Goal: Task Accomplishment & Management: Manage account settings

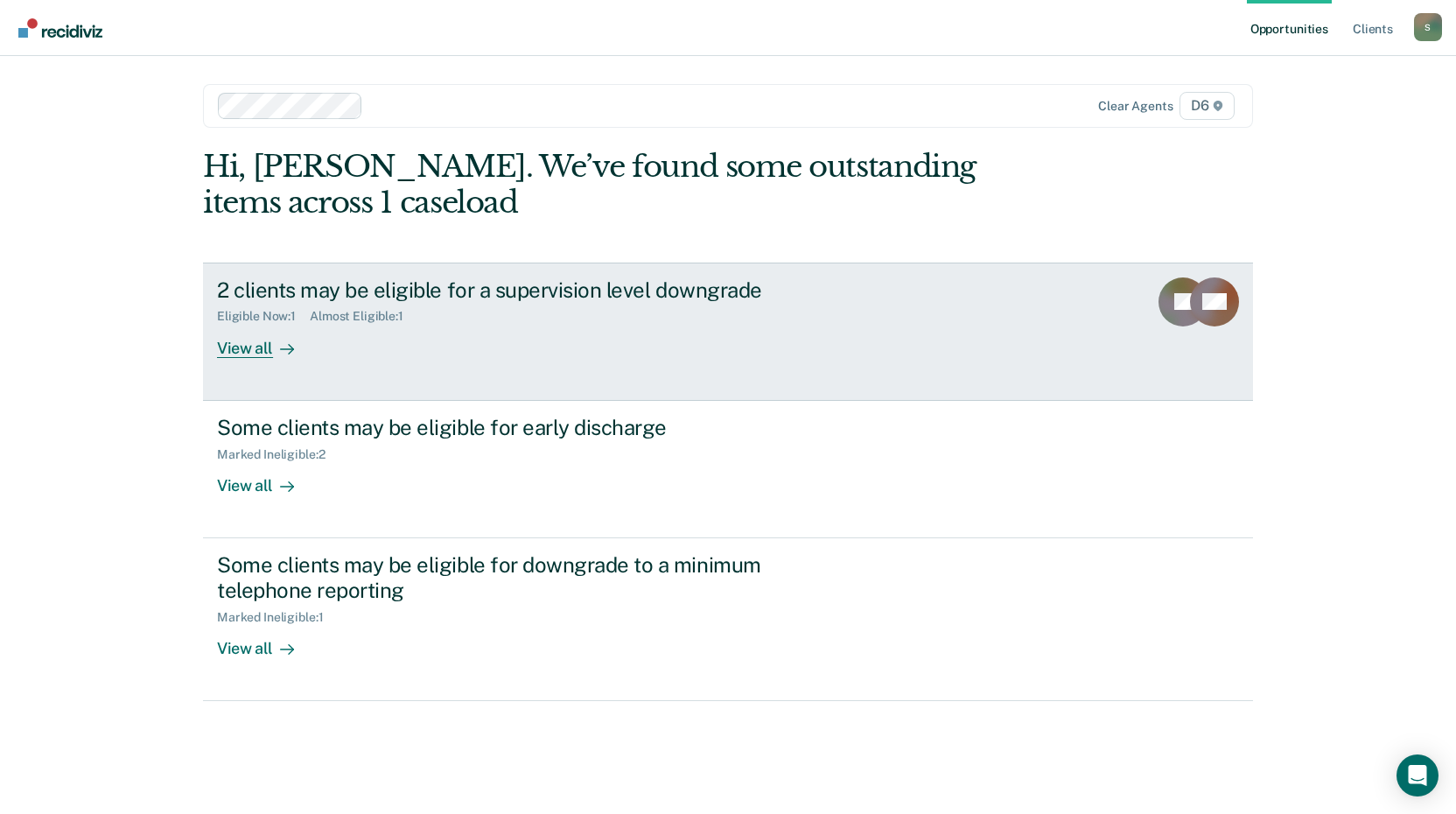
click at [245, 346] on div "View all" at bounding box center [266, 341] width 98 height 34
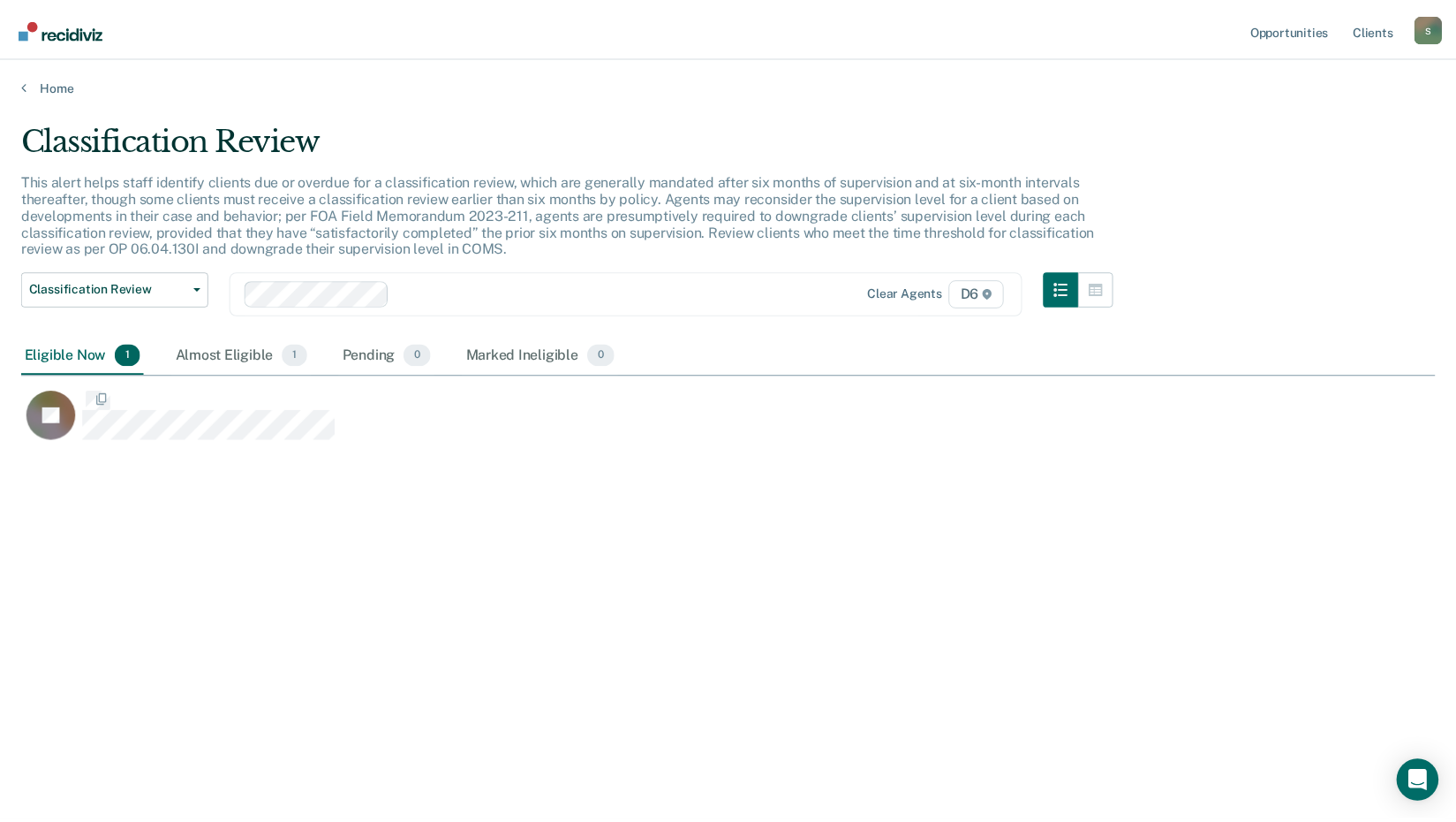
scroll to position [554, 1414]
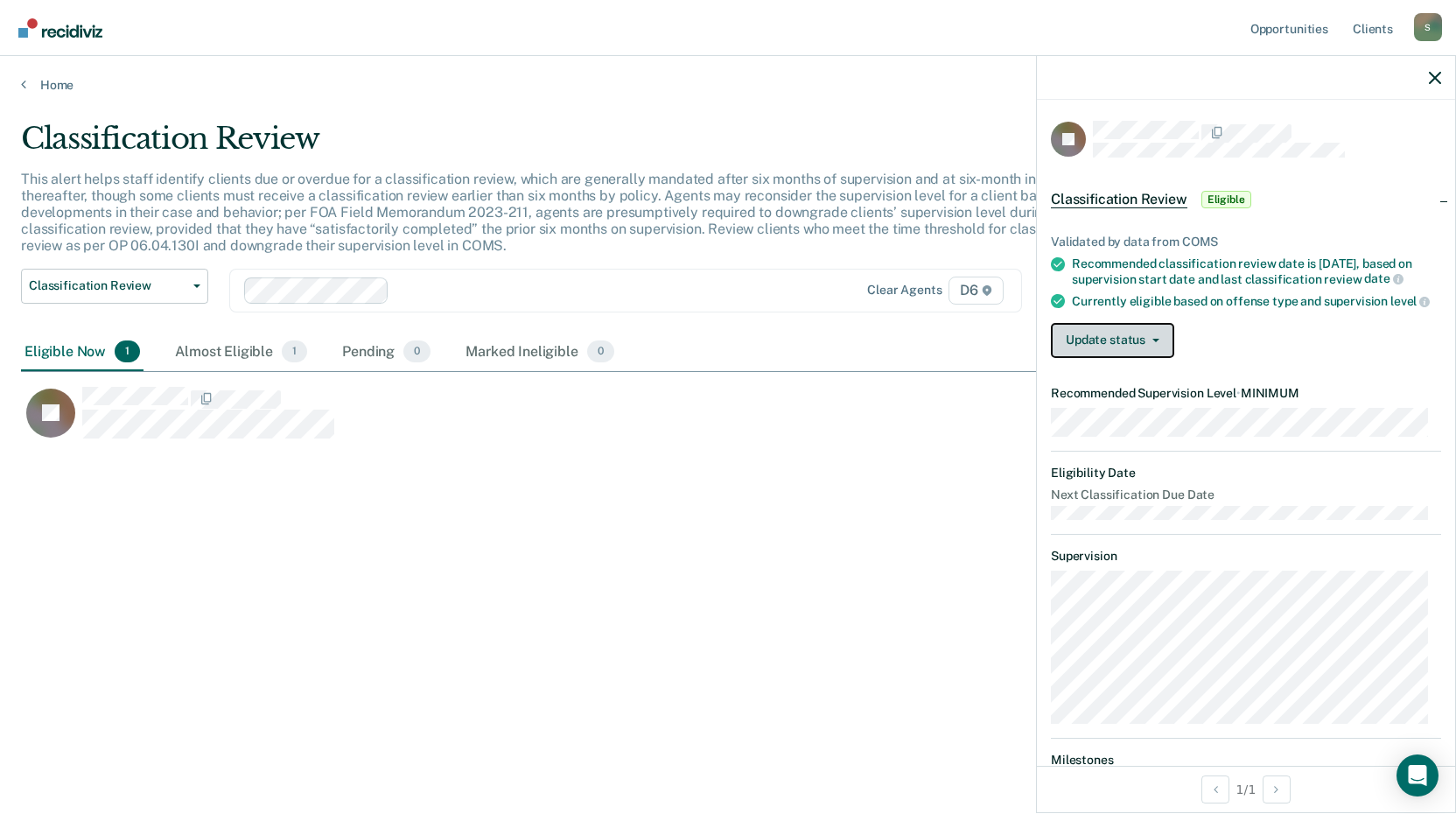
click at [1160, 355] on button "Update status" at bounding box center [1112, 340] width 123 height 35
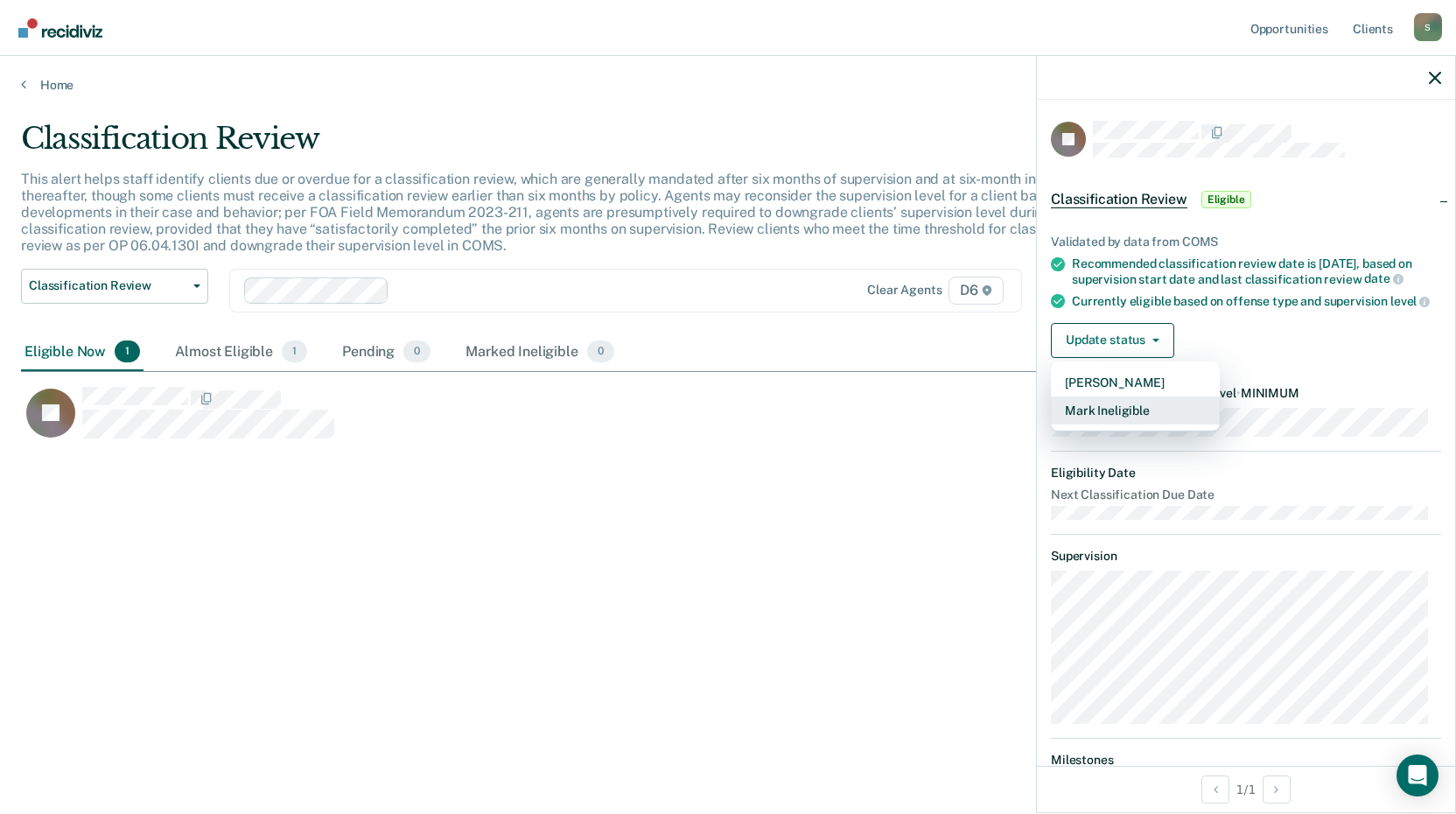
click at [1156, 424] on button "Mark Ineligible" at bounding box center [1135, 410] width 169 height 28
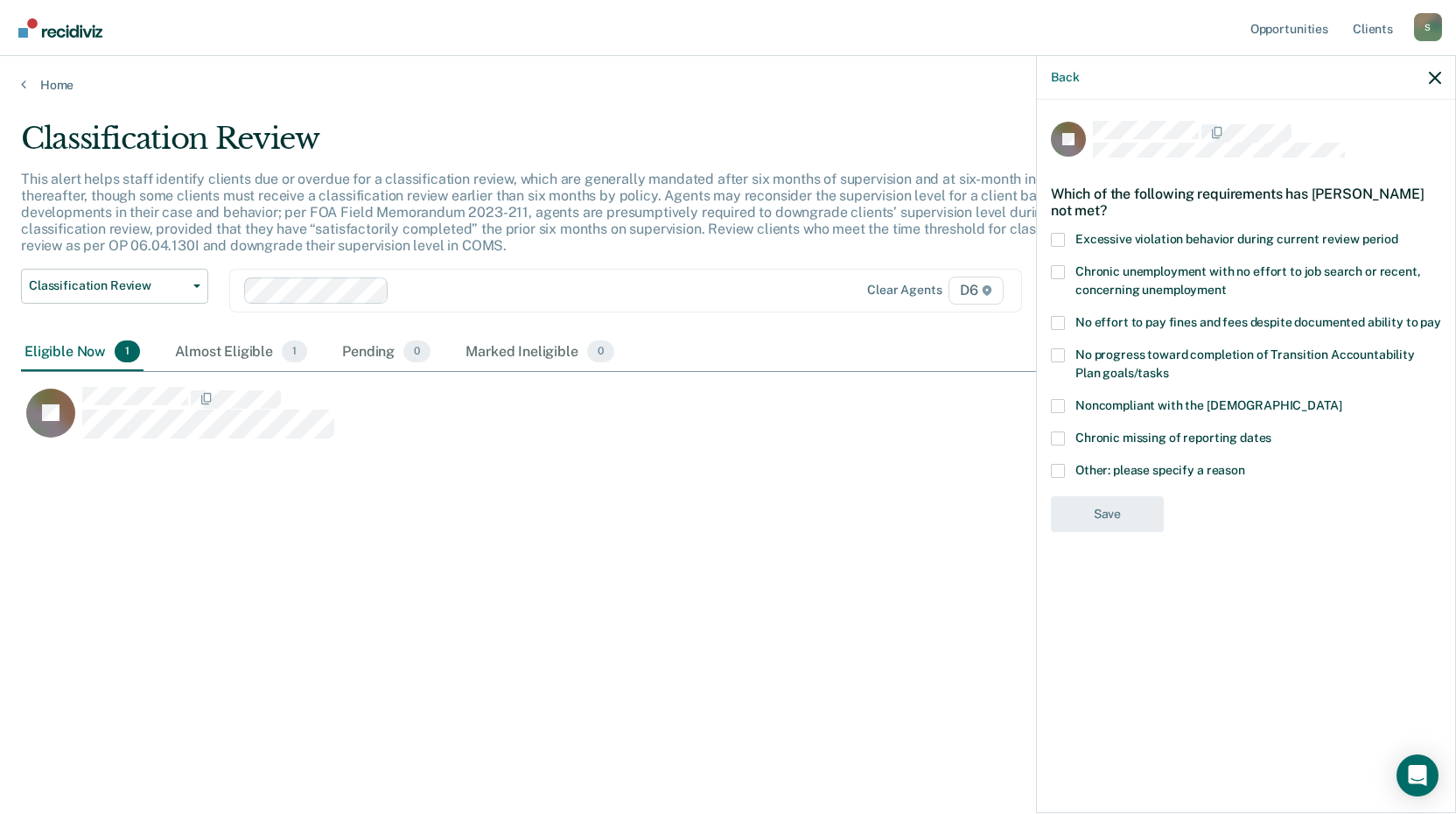
click at [1064, 352] on span at bounding box center [1058, 356] width 14 height 14
click at [1169, 366] on input "No progress toward completion of Transition Accountability Plan goals/tasks" at bounding box center [1169, 366] width 0 height 0
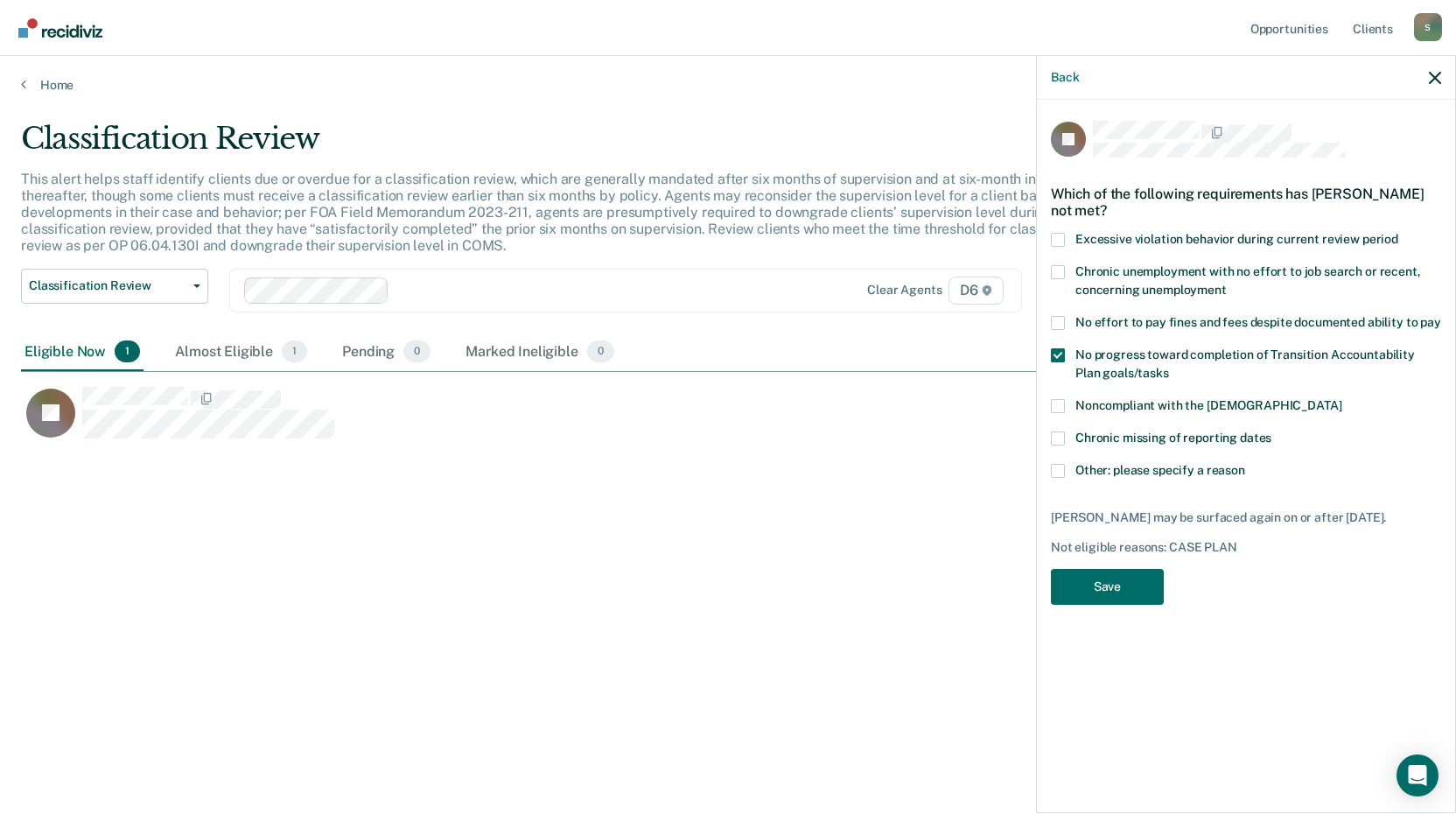
click at [1064, 267] on span at bounding box center [1058, 272] width 14 height 14
click at [1226, 284] on input "Chronic unemployment with no effort to job search or recent, concerning unemplo…" at bounding box center [1226, 284] width 0 height 0
click at [1083, 580] on button "Save" at bounding box center [1107, 587] width 113 height 36
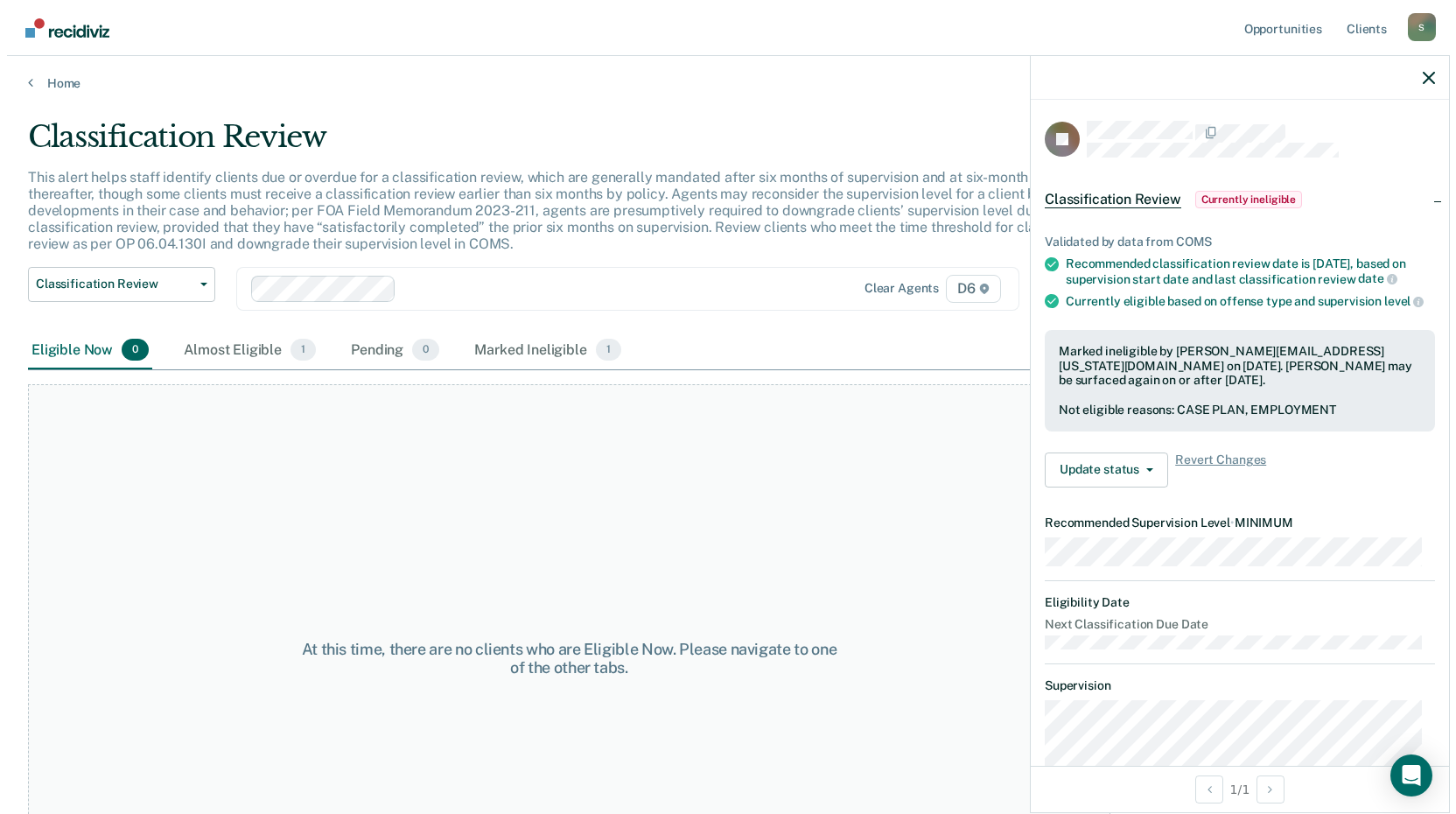
scroll to position [0, 0]
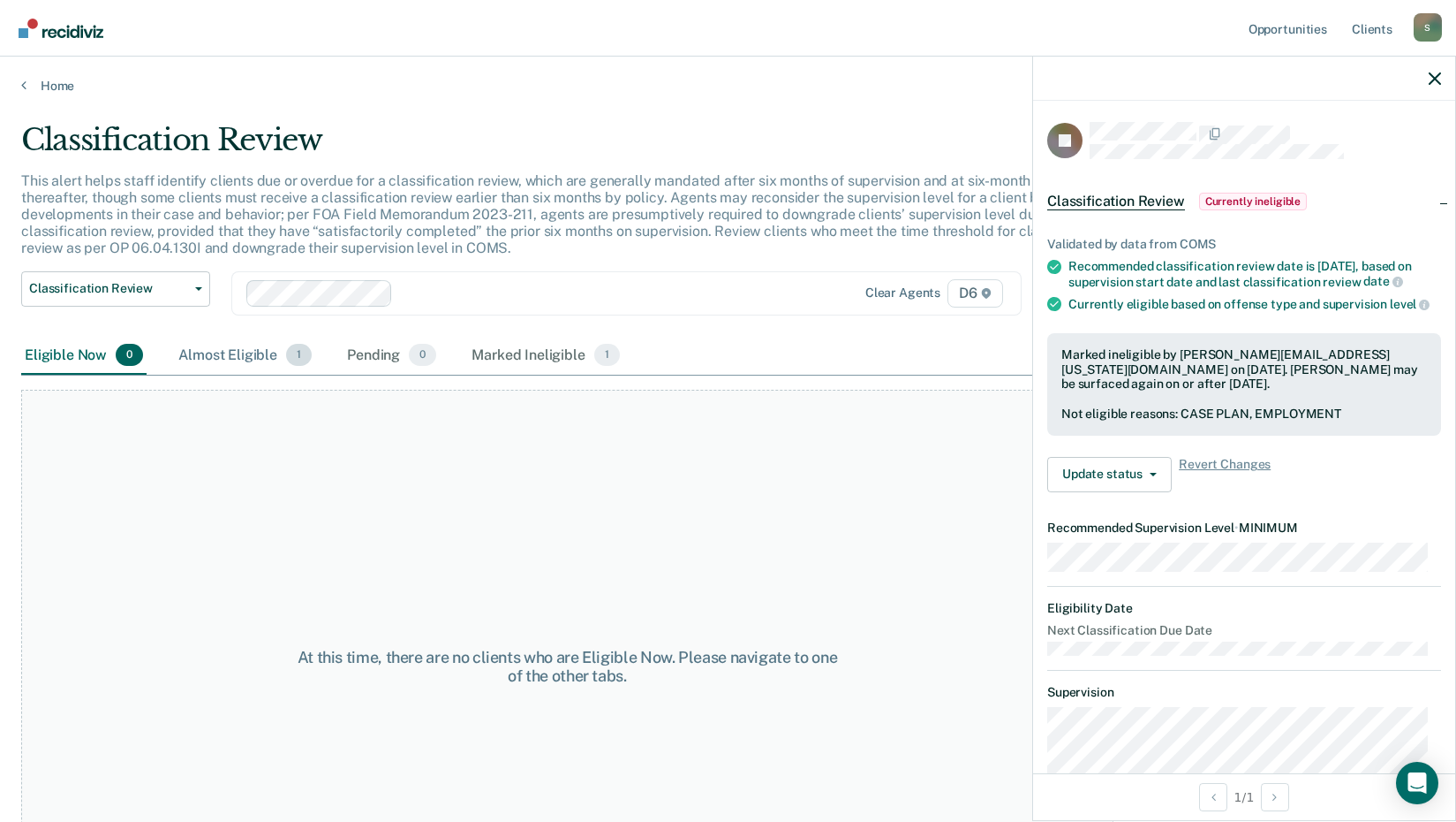
click at [233, 353] on div "Almost Eligible 1" at bounding box center [244, 356] width 141 height 39
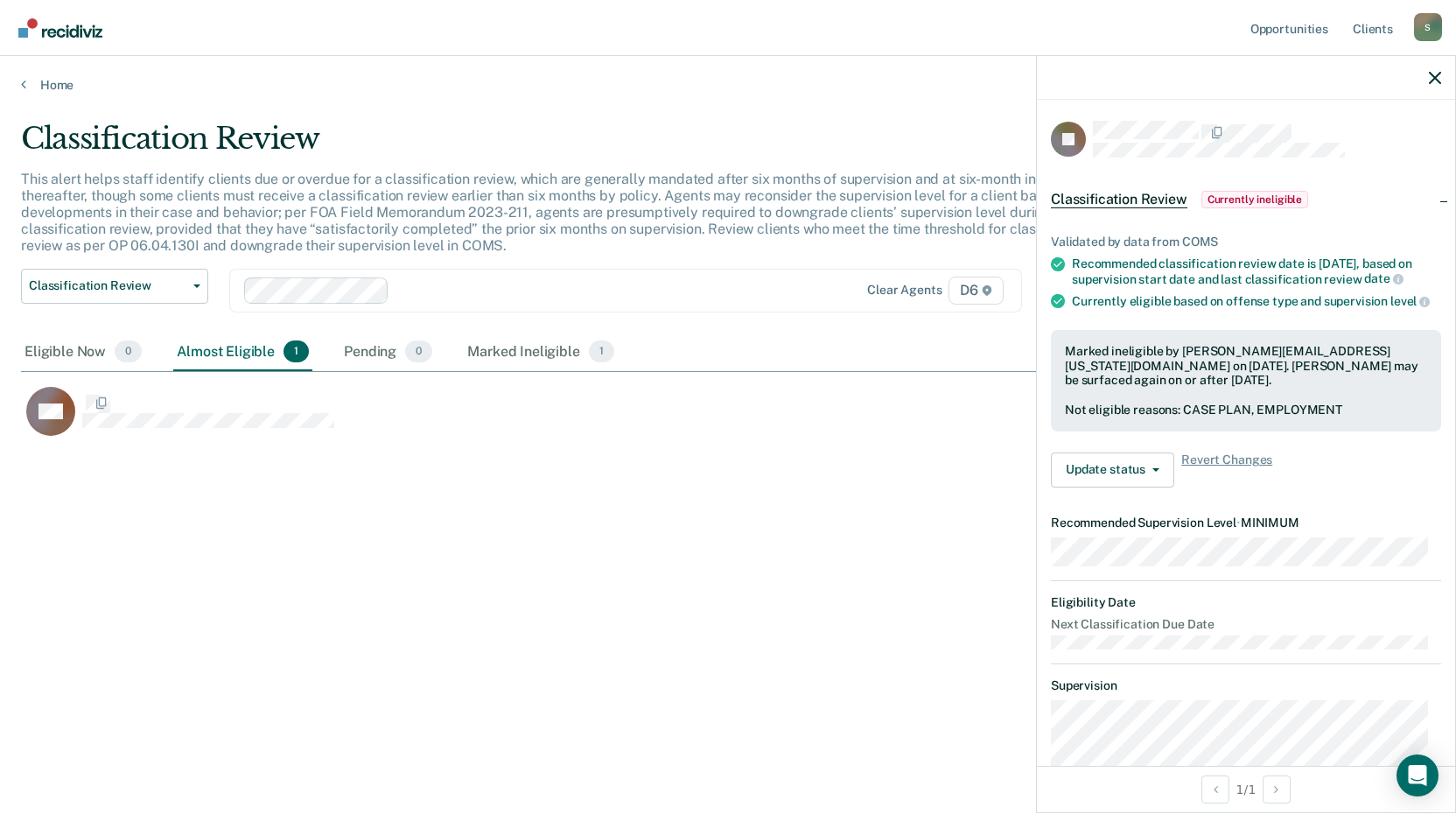
scroll to position [548, 1401]
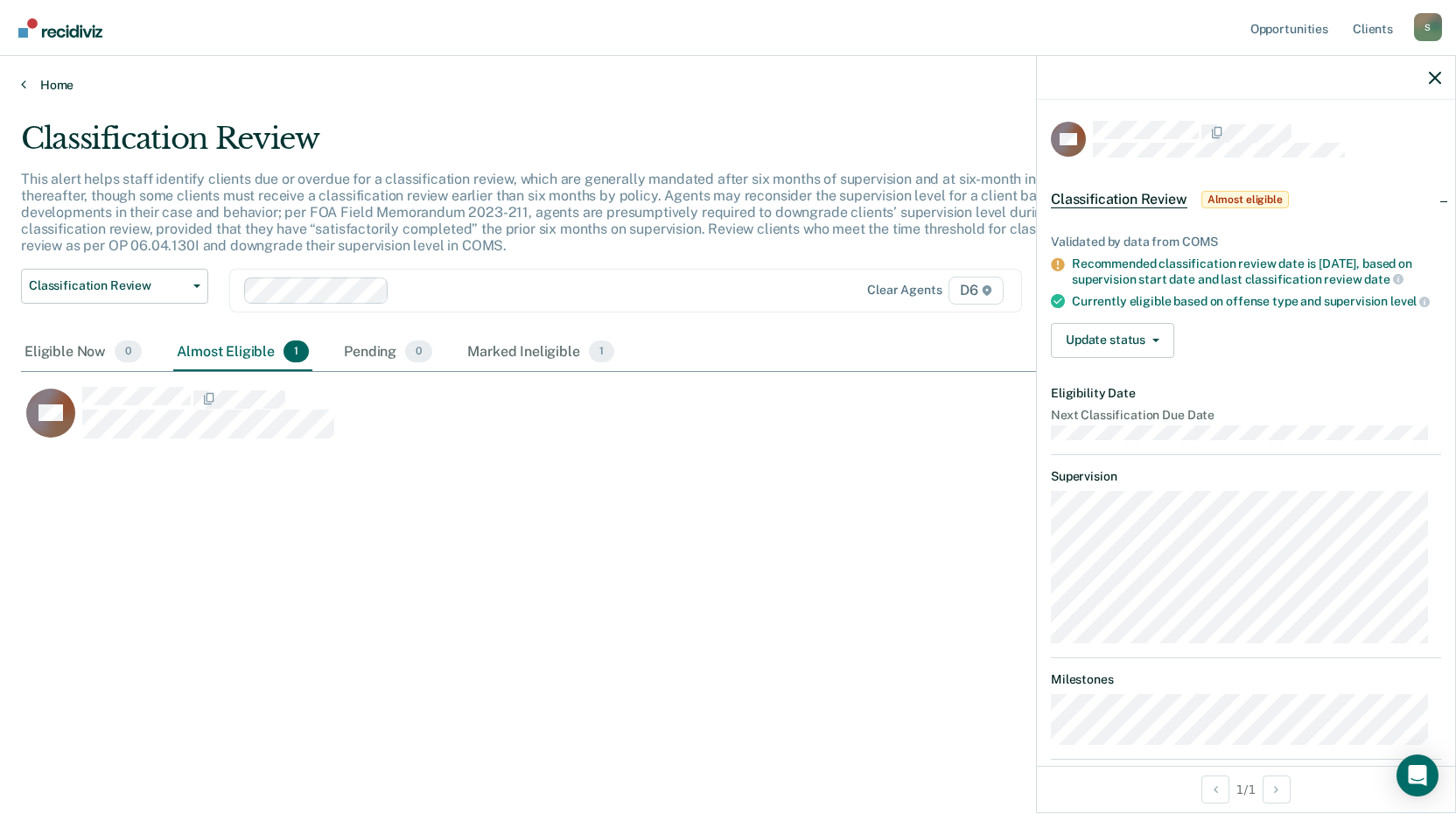
click at [46, 88] on link "Home" at bounding box center [728, 85] width 1414 height 15
